Goal: Navigation & Orientation: Find specific page/section

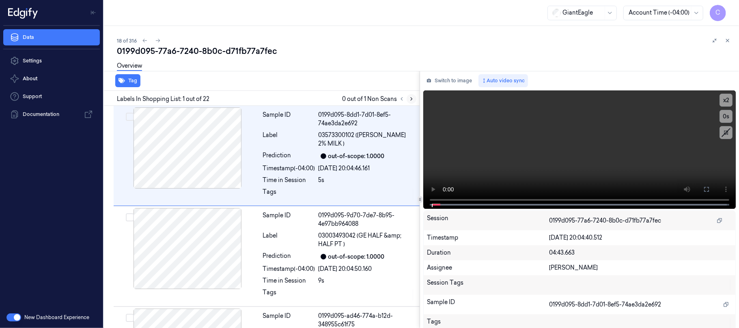
click at [414, 100] on button at bounding box center [412, 99] width 10 height 10
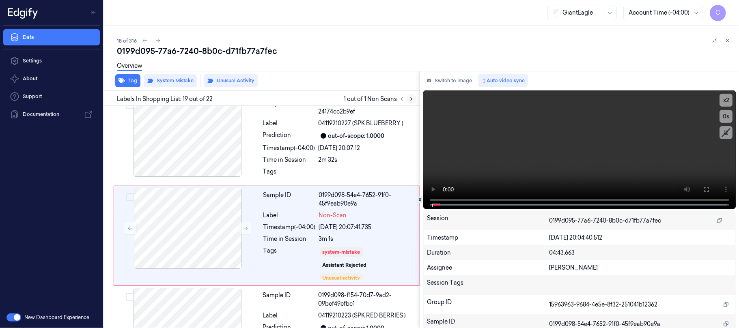
scroll to position [1669, 0]
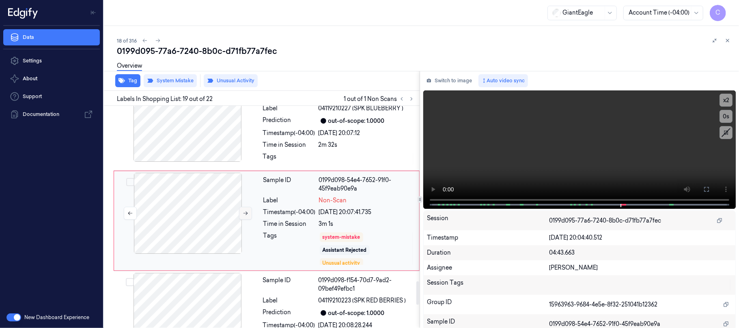
drag, startPoint x: 241, startPoint y: 211, endPoint x: 248, endPoint y: 210, distance: 7.1
click at [242, 211] on button at bounding box center [245, 213] width 13 height 13
click at [248, 211] on icon at bounding box center [246, 214] width 6 height 6
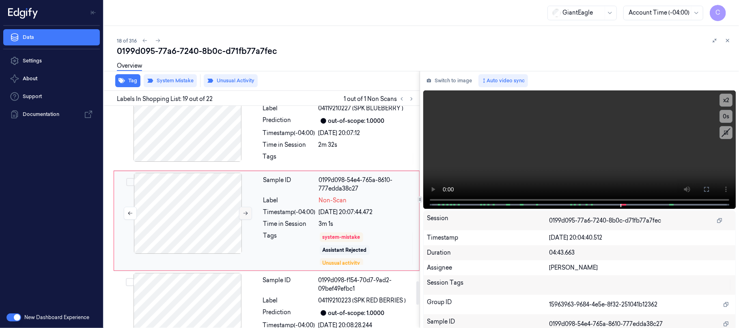
click at [248, 211] on icon at bounding box center [246, 214] width 6 height 6
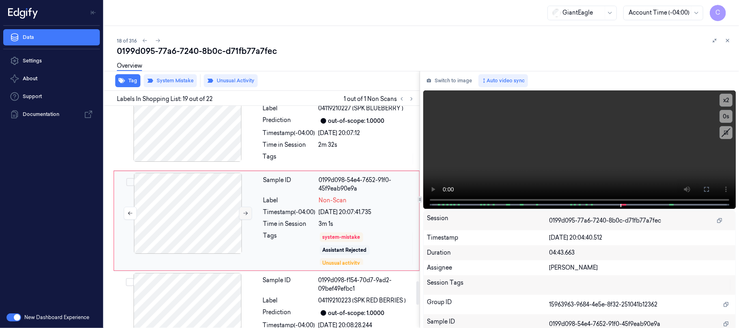
click at [248, 211] on icon at bounding box center [246, 214] width 6 height 6
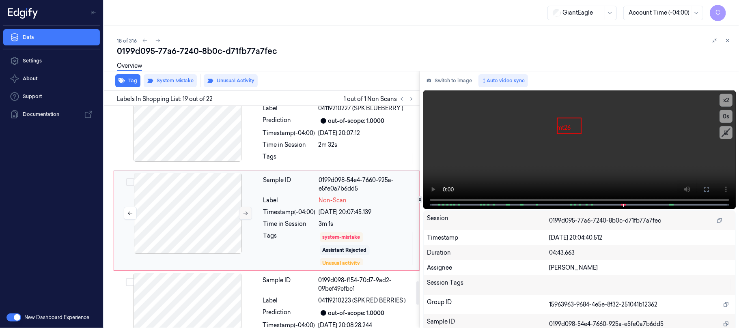
click at [248, 211] on icon at bounding box center [246, 214] width 6 height 6
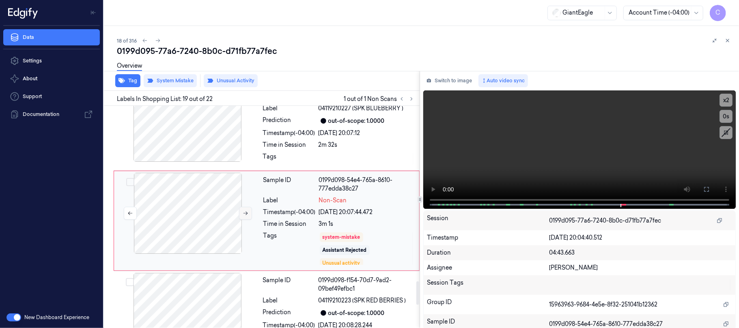
click at [248, 211] on icon at bounding box center [246, 214] width 6 height 6
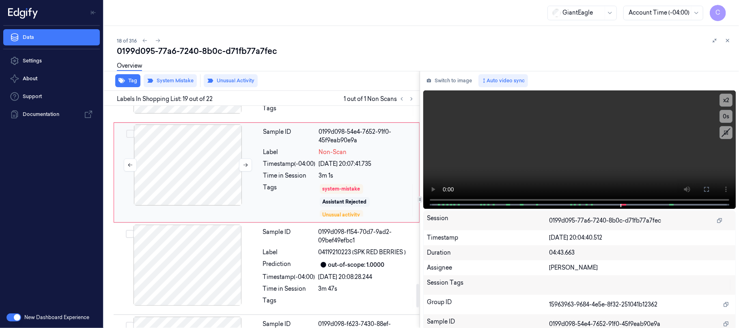
scroll to position [1724, 0]
